Goal: Browse casually: Explore the website without a specific task or goal

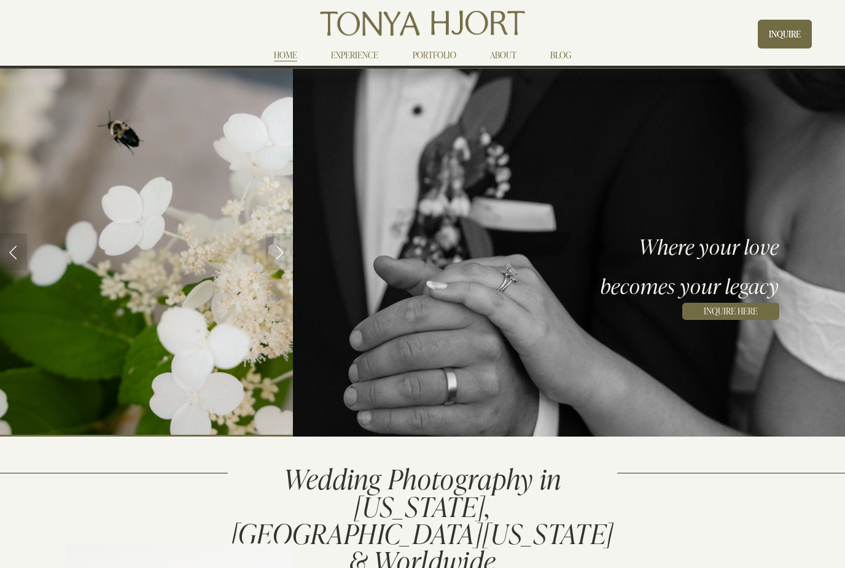
click at [556, 58] on link "BLOG" at bounding box center [560, 55] width 21 height 15
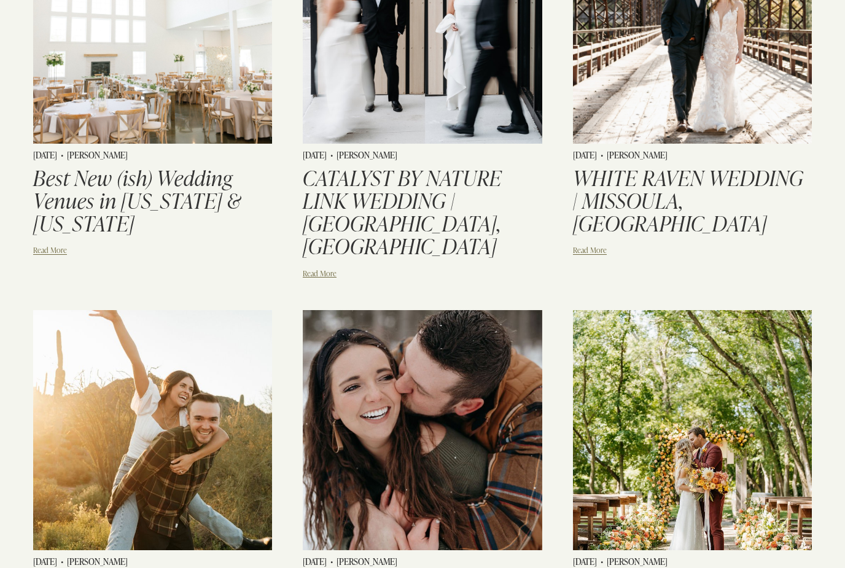
scroll to position [245, 0]
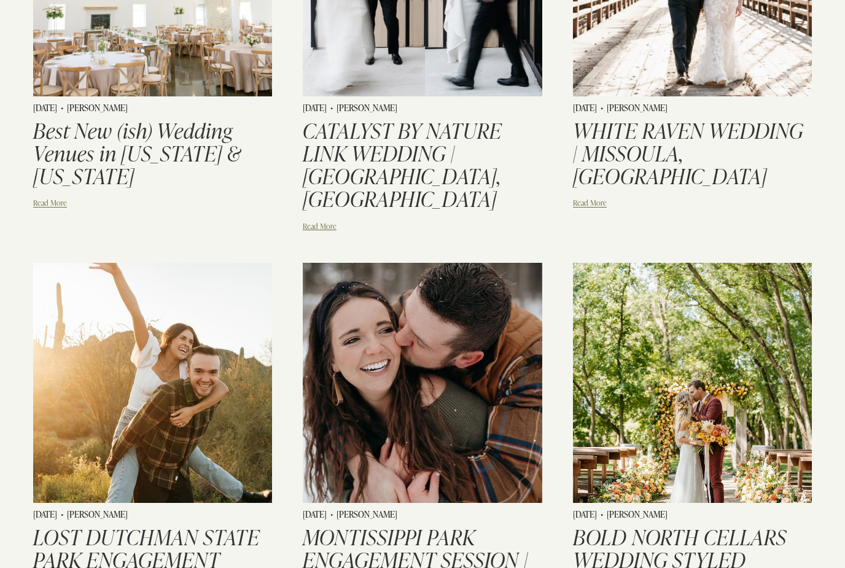
click at [341, 322] on img at bounding box center [421, 383] width 241 height 242
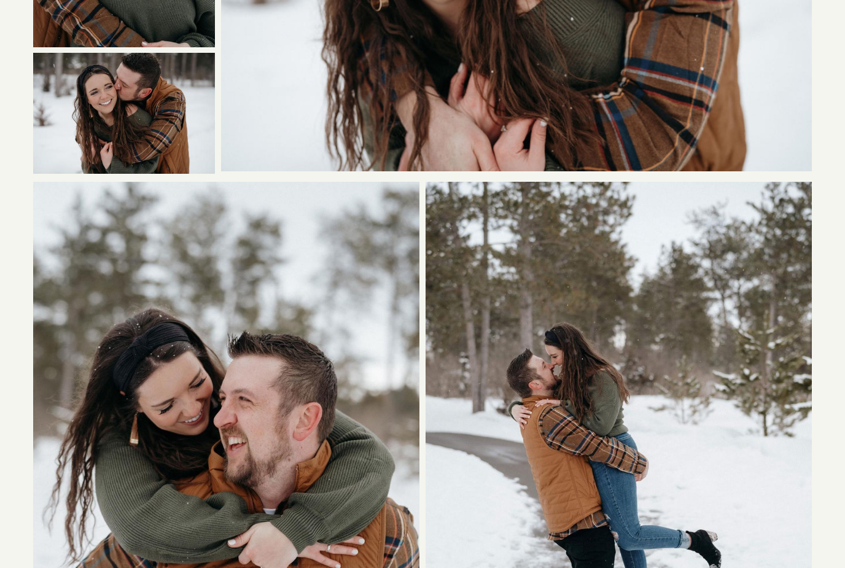
scroll to position [7052, 0]
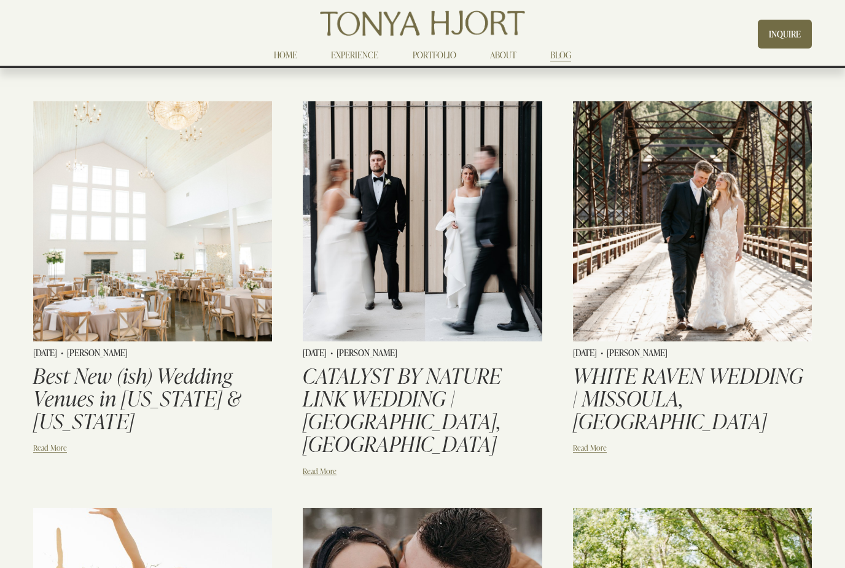
click at [349, 53] on link "EXPERIENCE" at bounding box center [354, 55] width 47 height 15
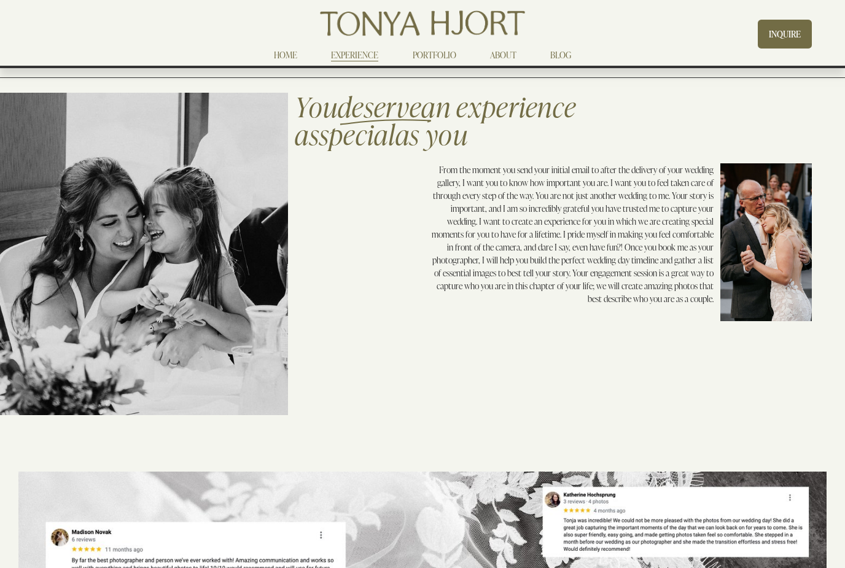
click at [281, 52] on link "HOME" at bounding box center [285, 55] width 23 height 15
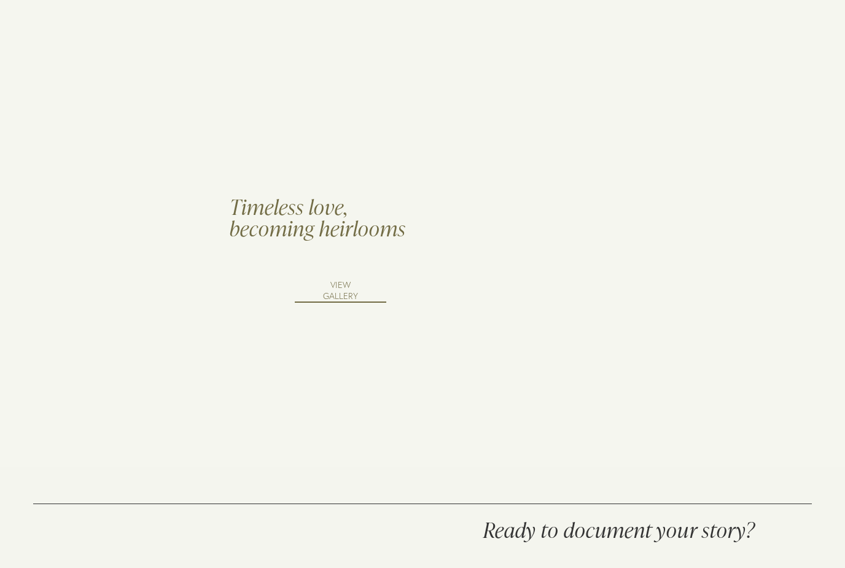
scroll to position [1260, 0]
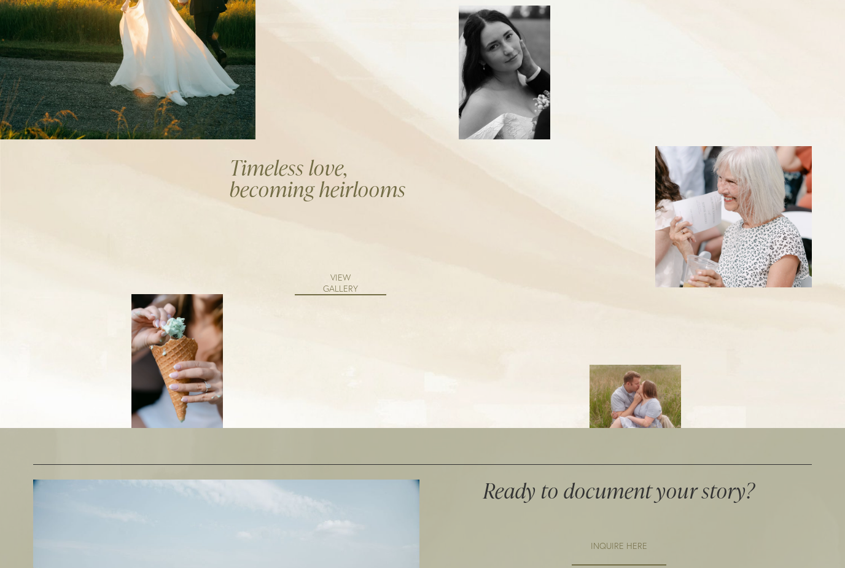
click at [336, 280] on link "VIEW GALLERY" at bounding box center [340, 283] width 91 height 23
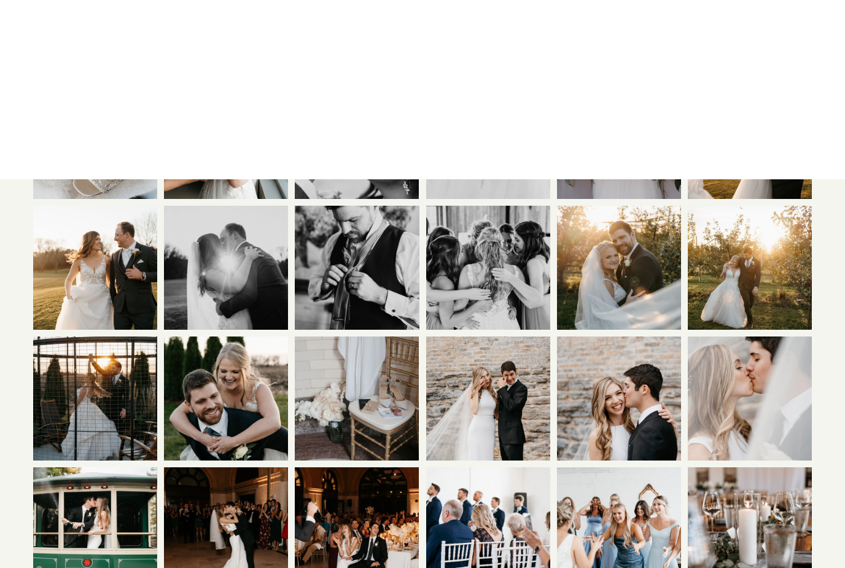
scroll to position [143, 0]
